Goal: Information Seeking & Learning: Learn about a topic

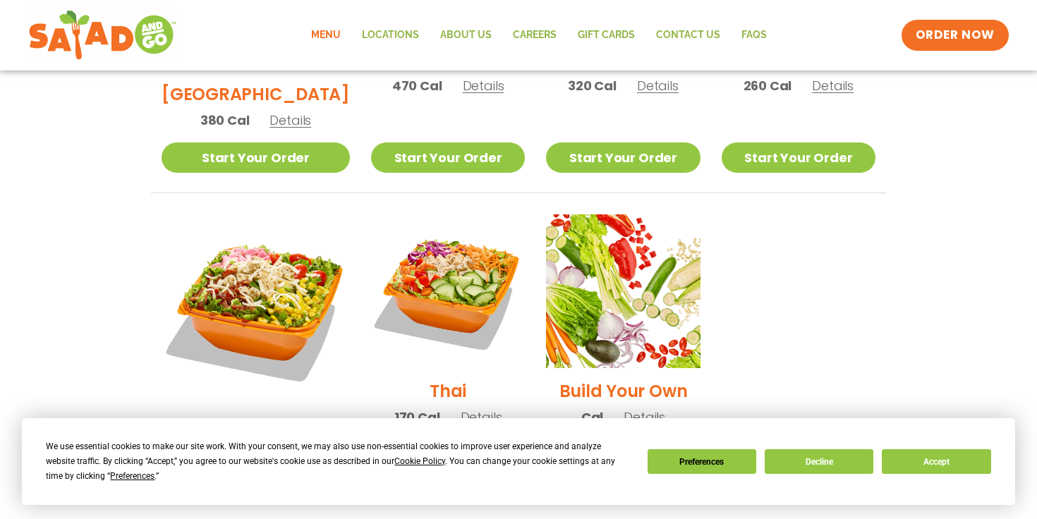
scroll to position [945, 0]
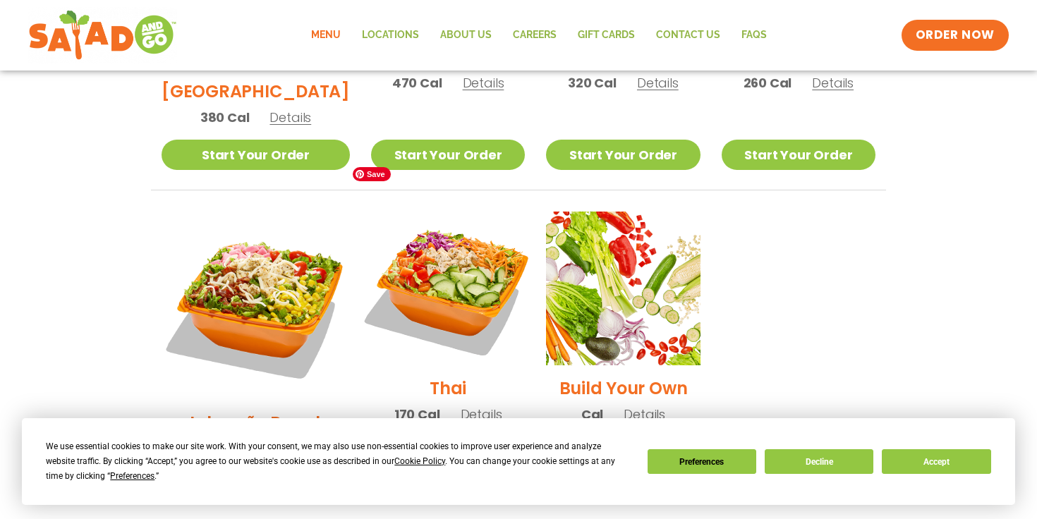
click at [433, 216] on img at bounding box center [448, 288] width 181 height 181
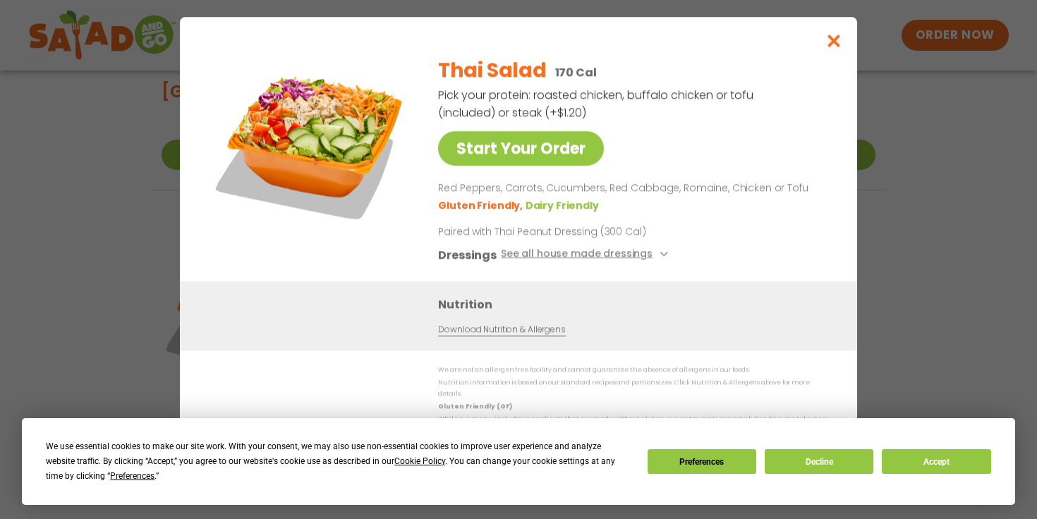
click at [526, 332] on link "Download Nutrition & Allergens" at bounding box center [501, 328] width 127 height 13
click at [325, 140] on img at bounding box center [311, 144] width 198 height 198
click at [832, 47] on icon "Close modal" at bounding box center [835, 40] width 18 height 15
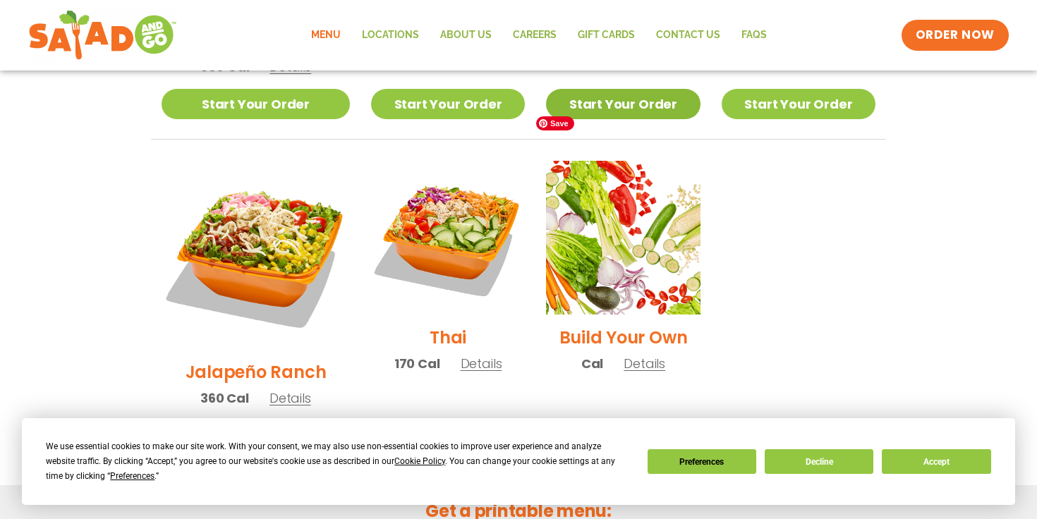
scroll to position [990, 0]
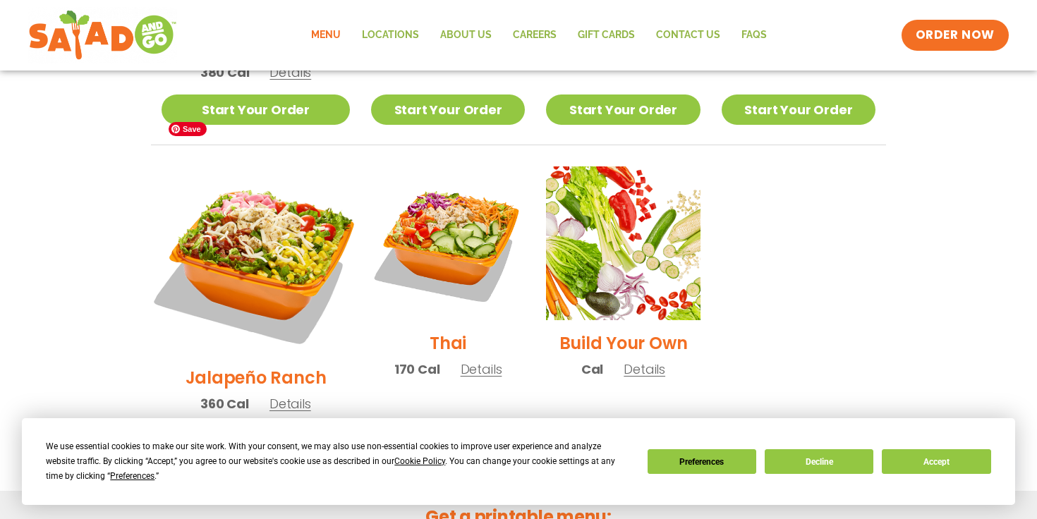
click at [273, 207] on img at bounding box center [255, 260] width 221 height 221
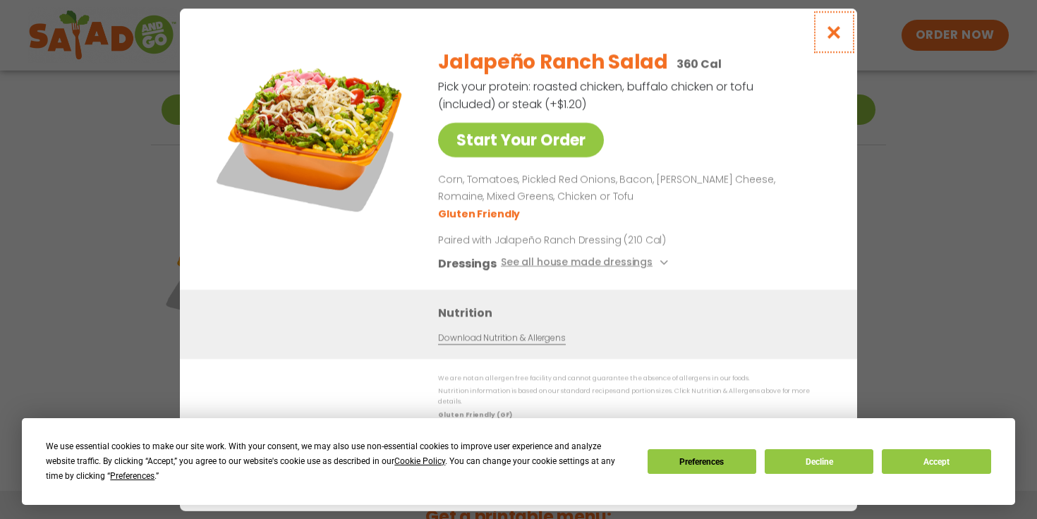
click at [828, 32] on icon "Close modal" at bounding box center [835, 32] width 18 height 15
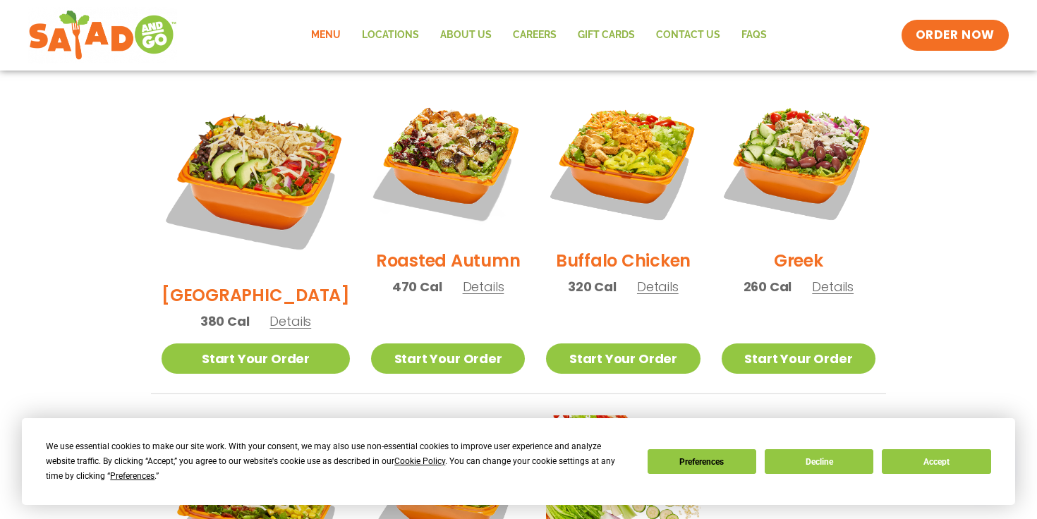
scroll to position [737, 0]
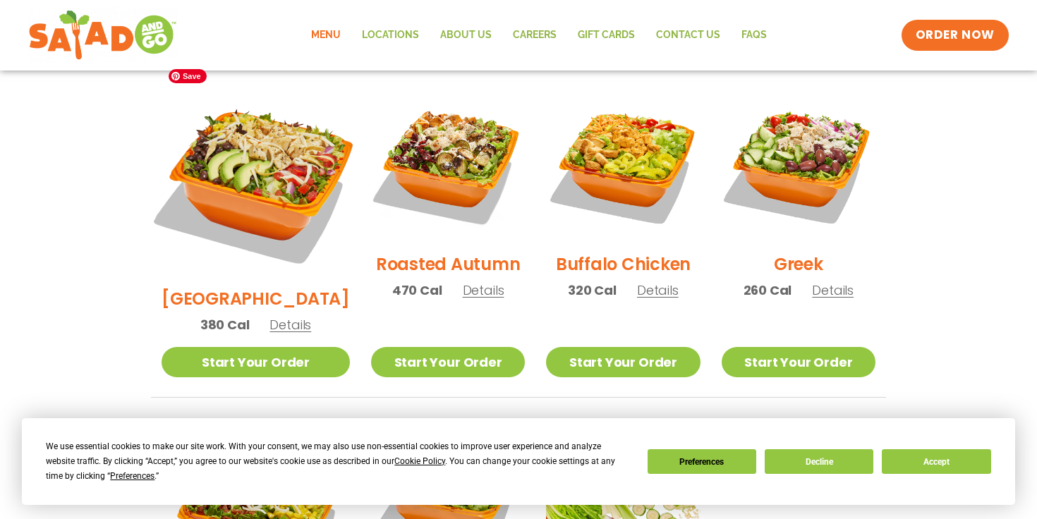
click at [216, 123] on img at bounding box center [255, 181] width 221 height 221
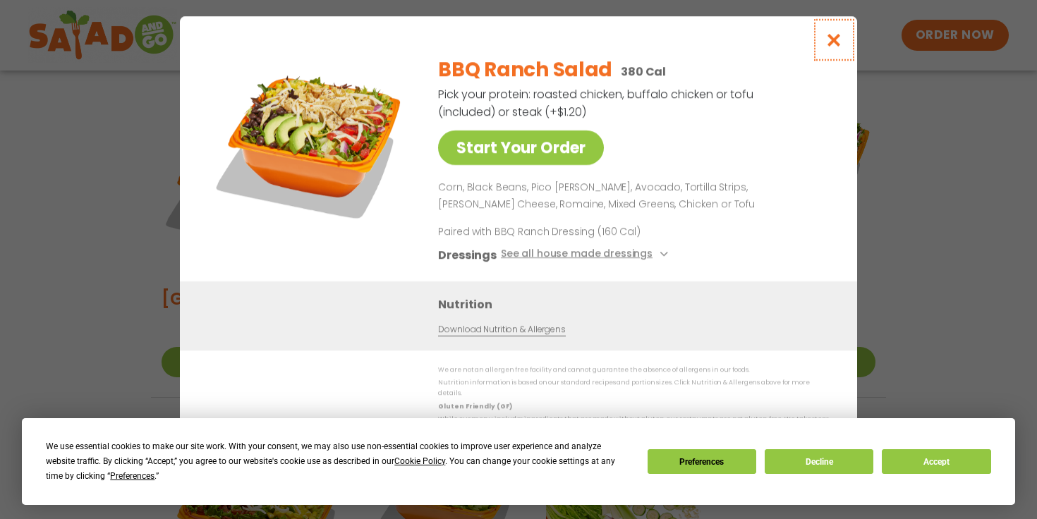
click at [840, 42] on icon "Close modal" at bounding box center [835, 39] width 18 height 15
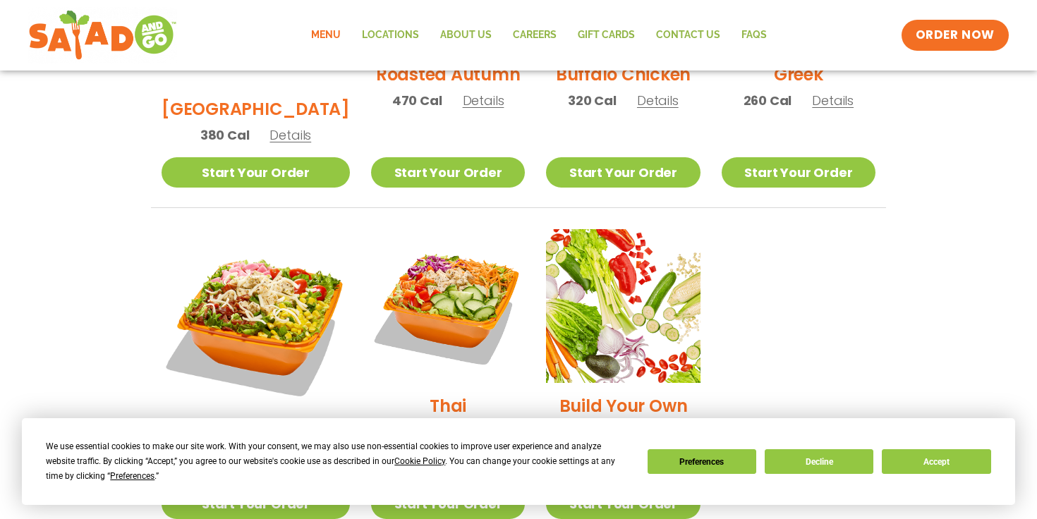
scroll to position [930, 0]
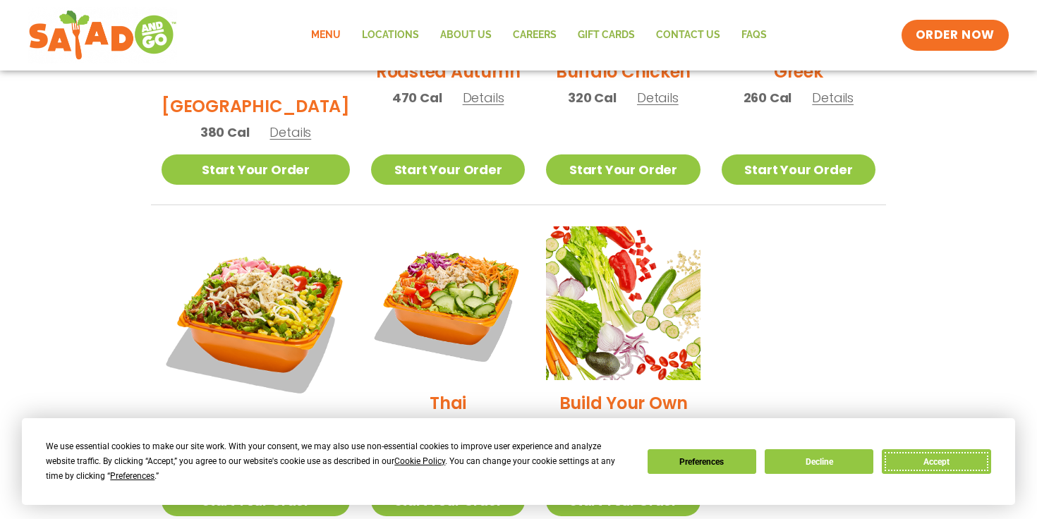
click at [943, 459] on button "Accept" at bounding box center [936, 461] width 109 height 25
